Goal: Task Accomplishment & Management: Use online tool/utility

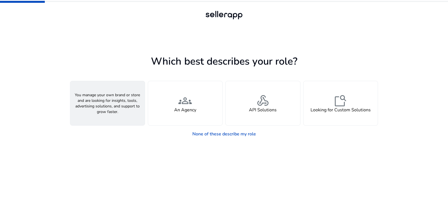
click at [123, 109] on div "person A Seller" at bounding box center [107, 103] width 75 height 44
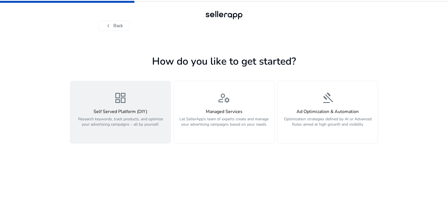
click at [137, 131] on p "Research keywords, track products, and optimize your advertising campaigns – al…" at bounding box center [121, 125] width 94 height 17
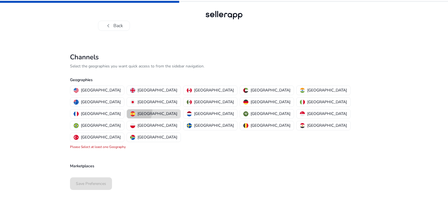
click at [135, 112] on img "button" at bounding box center [132, 114] width 5 height 5
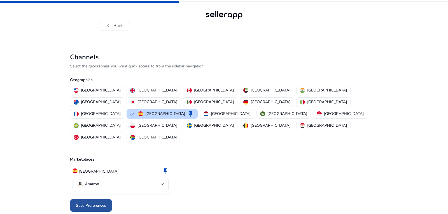
click at [103, 199] on span at bounding box center [91, 205] width 42 height 13
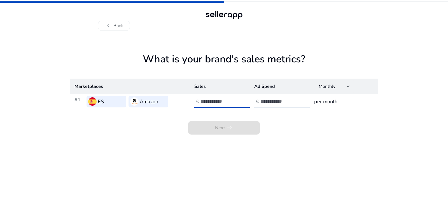
click at [220, 101] on input "number" at bounding box center [220, 101] width 38 height 6
type input "*"
click at [264, 103] on input "number" at bounding box center [280, 101] width 38 height 6
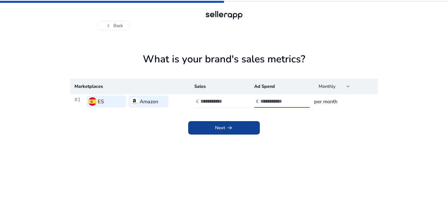
type input "*"
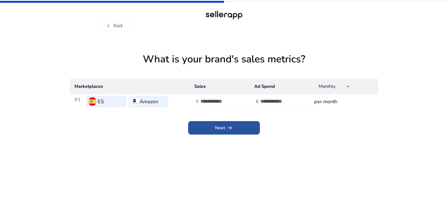
click at [237, 130] on span at bounding box center [224, 127] width 72 height 13
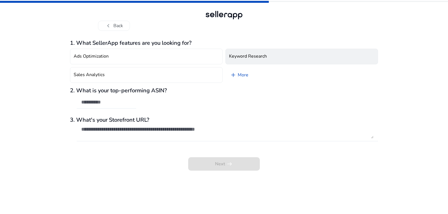
click at [248, 54] on h4 "Keyword Research" at bounding box center [248, 56] width 38 height 5
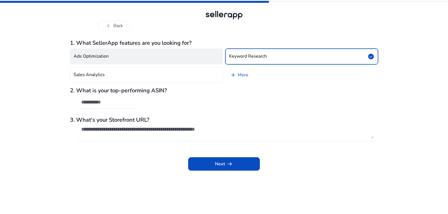
click at [202, 53] on button "Ads Optimization" at bounding box center [146, 57] width 153 height 16
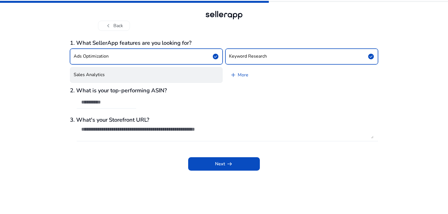
click at [203, 75] on button "Sales Analytics" at bounding box center [146, 75] width 153 height 16
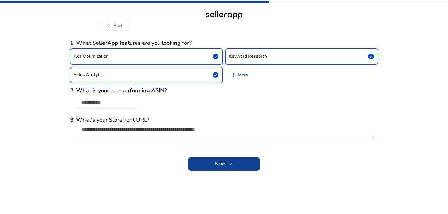
click at [210, 168] on span at bounding box center [224, 163] width 72 height 13
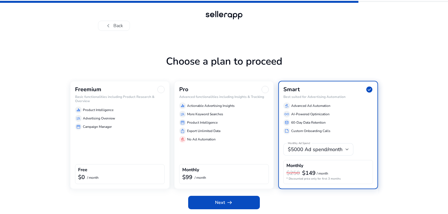
click at [96, 94] on div "Freemium Basic functionalities including Product Research & Overview equalizer …" at bounding box center [120, 108] width 90 height 44
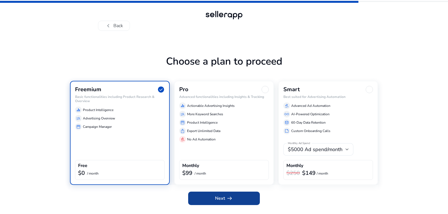
click at [209, 197] on span at bounding box center [224, 198] width 72 height 13
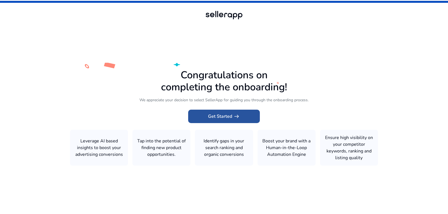
click at [208, 115] on span "Get Started arrow_right_alt" at bounding box center [224, 116] width 32 height 7
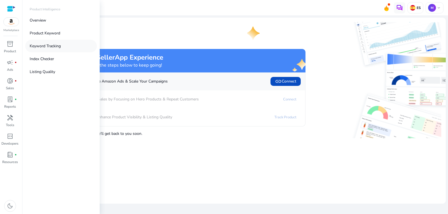
click at [50, 44] on p "Keyword Tracking" at bounding box center [45, 46] width 31 height 6
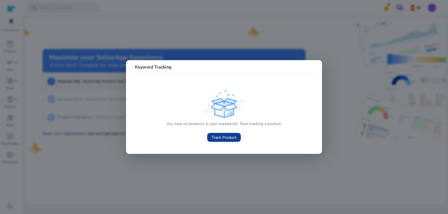
click at [228, 139] on span "Track Product" at bounding box center [224, 138] width 25 height 6
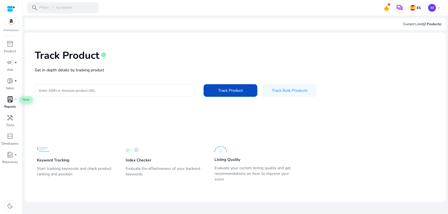
click at [10, 101] on span "lab_profile" at bounding box center [10, 99] width 7 height 7
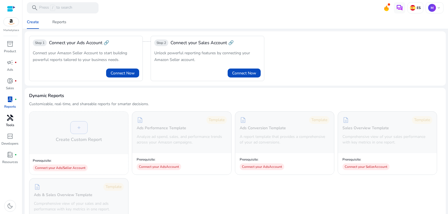
click at [8, 113] on div "handyman" at bounding box center [10, 117] width 16 height 9
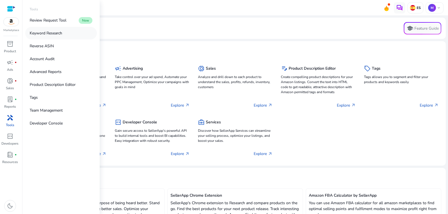
click at [52, 33] on p "Keyword Research" at bounding box center [46, 33] width 33 height 6
